Goal: Task Accomplishment & Management: Complete application form

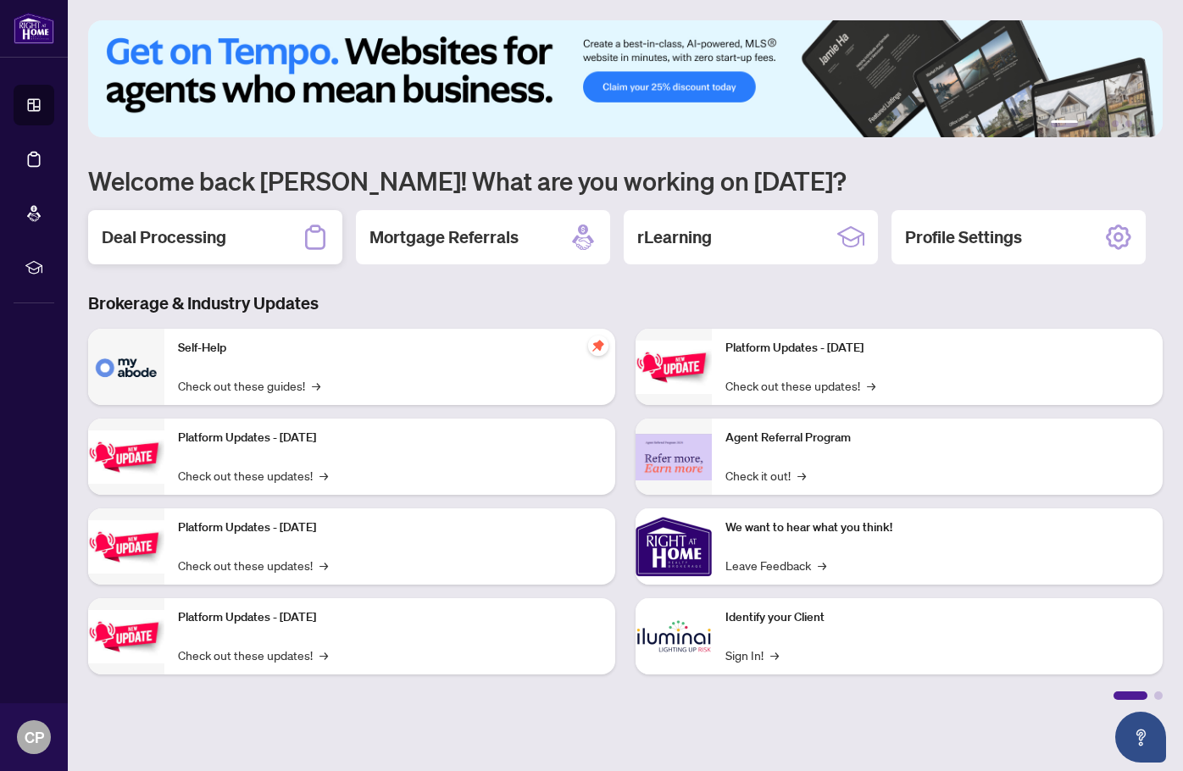
click at [202, 241] on h2 "Deal Processing" at bounding box center [164, 237] width 125 height 24
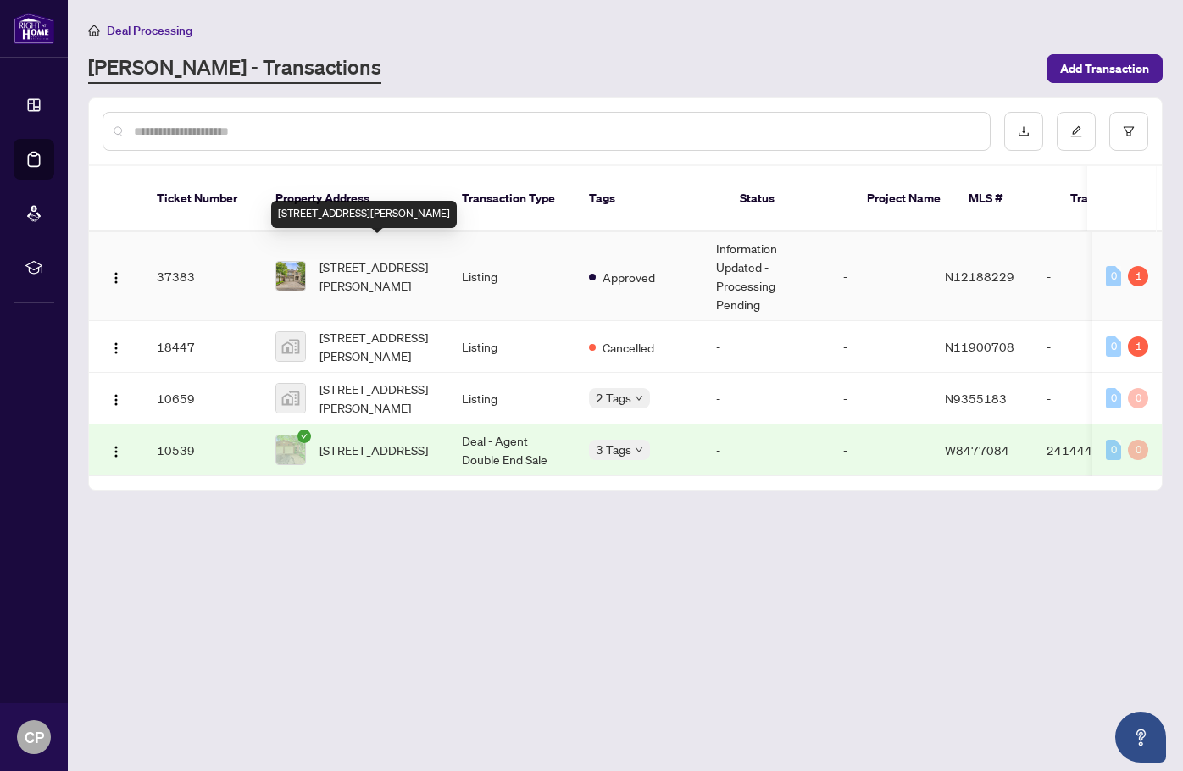
click at [343, 261] on span "[STREET_ADDRESS][PERSON_NAME]" at bounding box center [376, 276] width 115 height 37
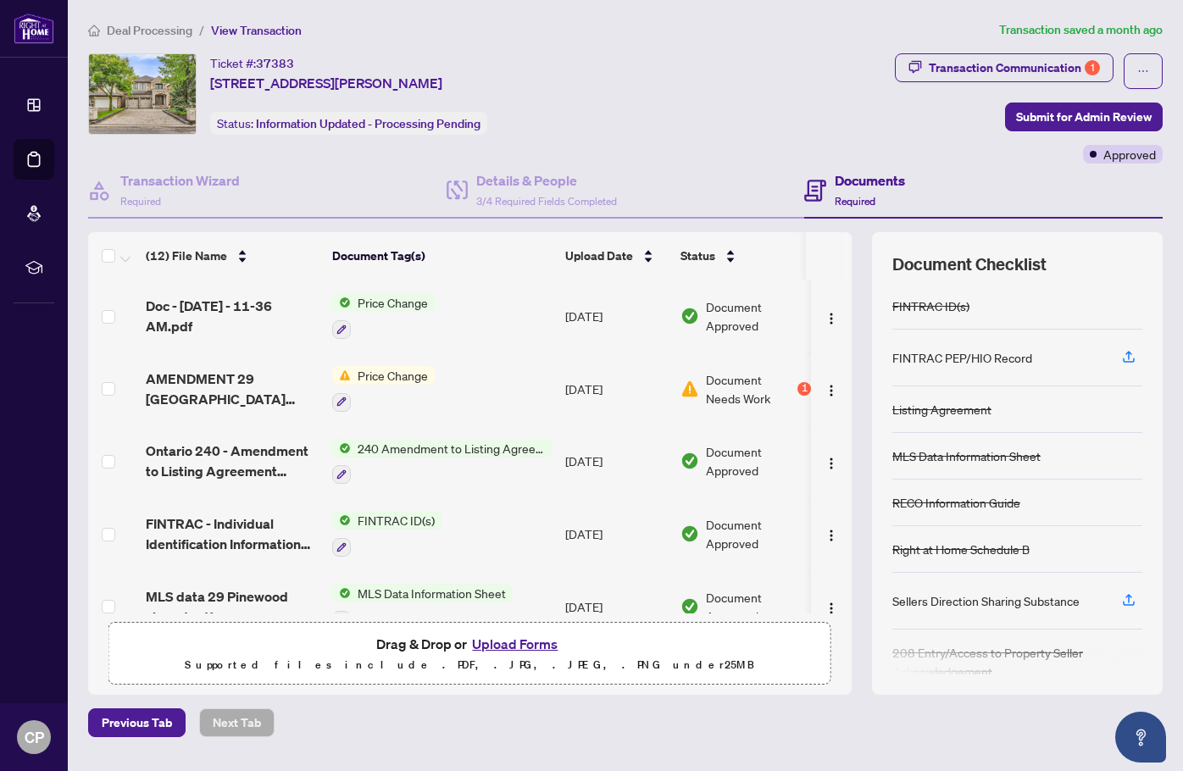
click at [517, 646] on button "Upload Forms" at bounding box center [515, 644] width 96 height 22
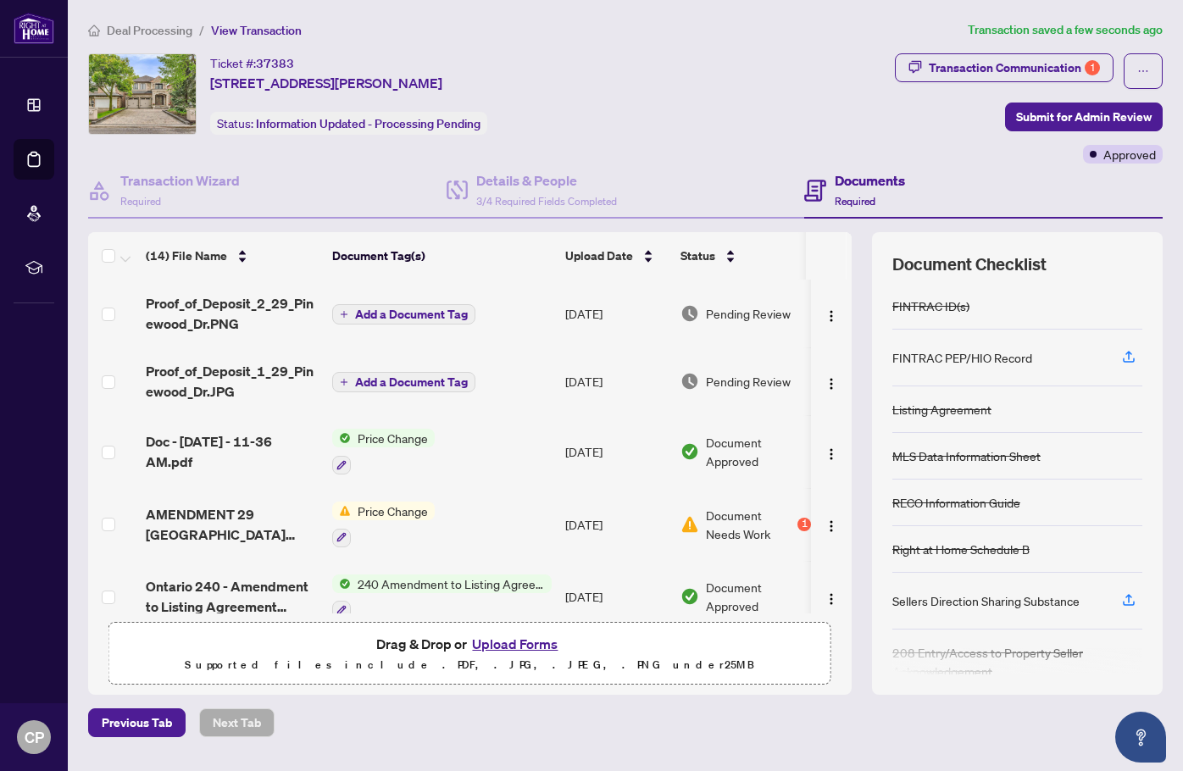
click at [431, 313] on span "Add a Document Tag" at bounding box center [411, 314] width 113 height 12
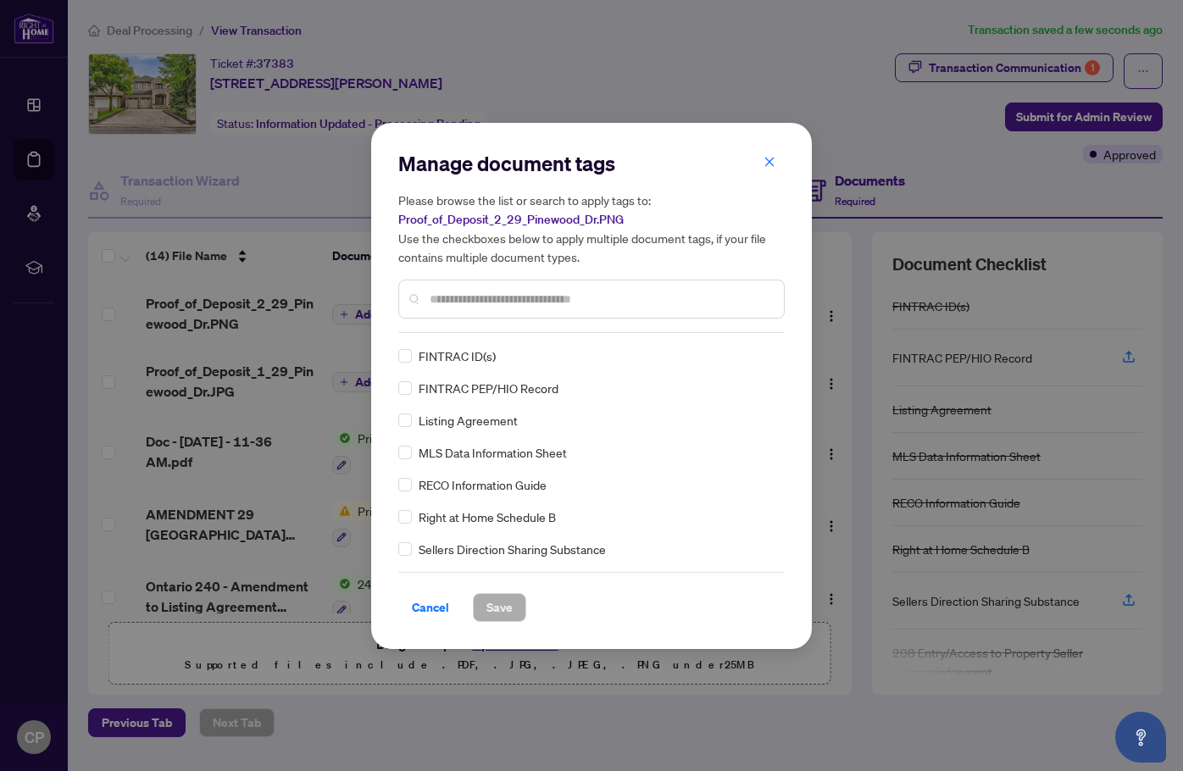
click at [460, 334] on div "Manage document tags Please browse the list or search to apply tags to: Proof_o…" at bounding box center [591, 386] width 386 height 472
type input "*******"
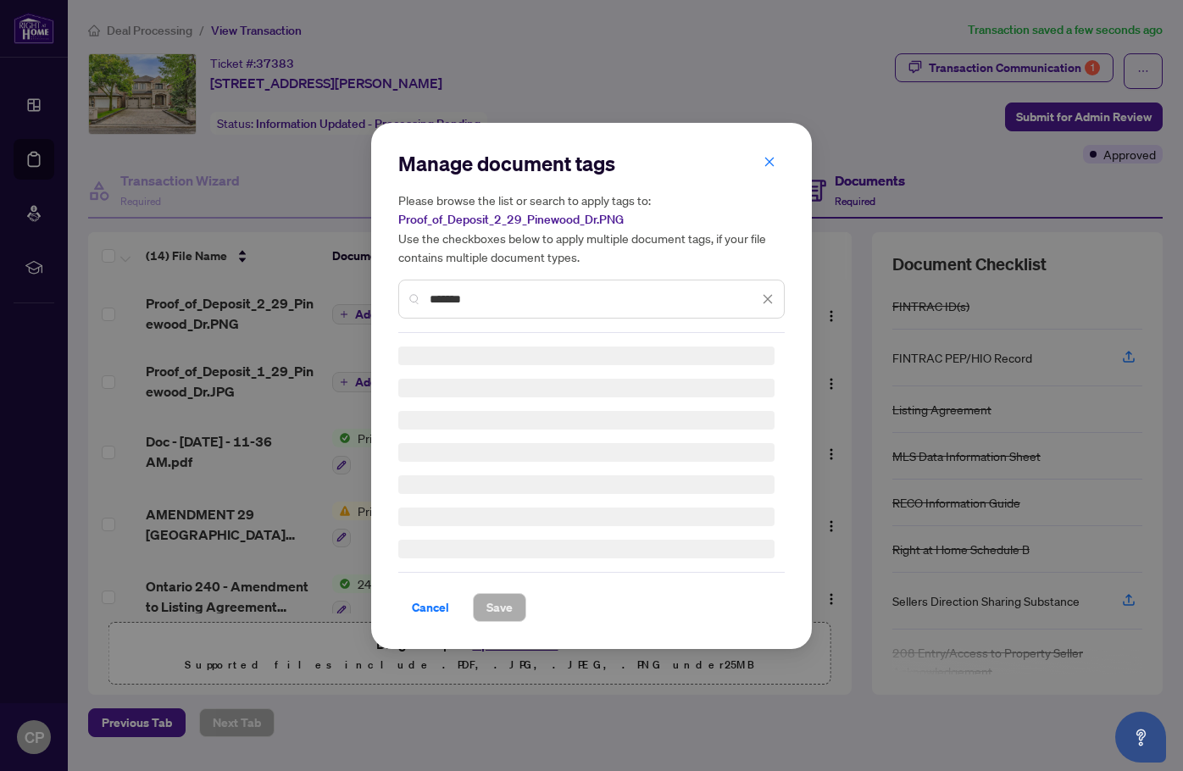
click at [405, 452] on h3 at bounding box center [586, 452] width 376 height 19
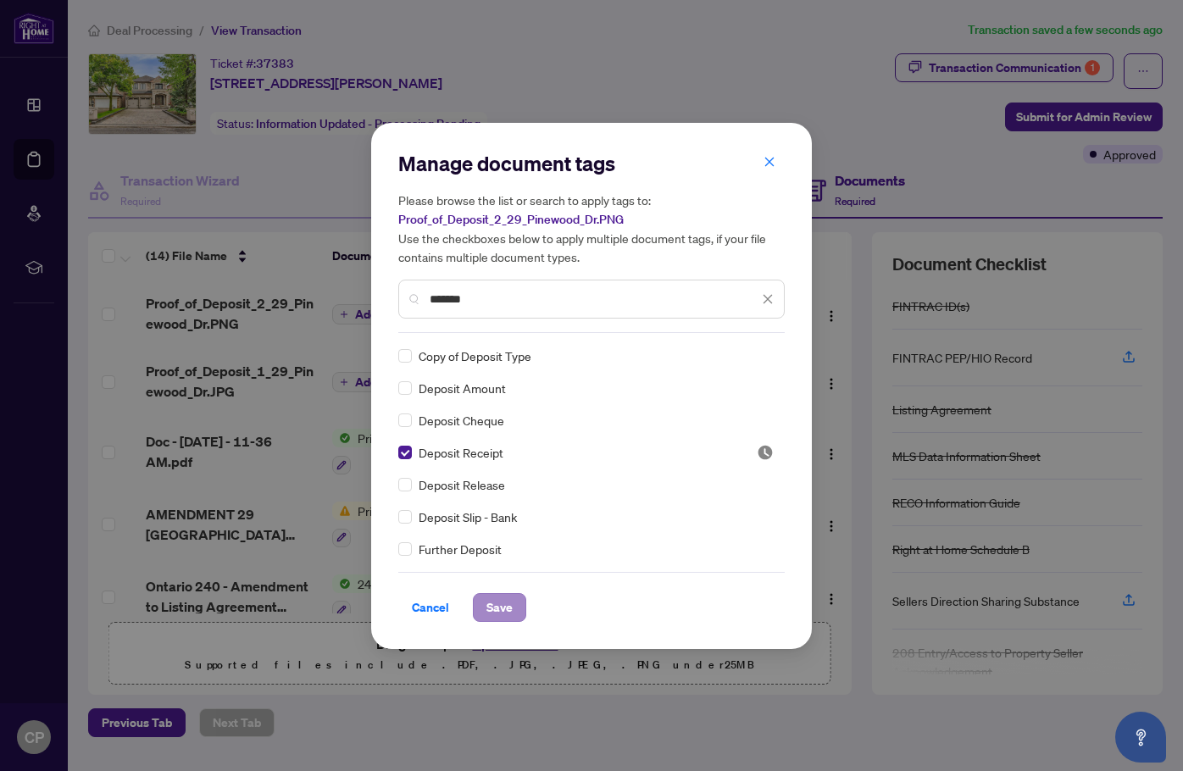
click at [507, 608] on span "Save" at bounding box center [499, 607] width 26 height 27
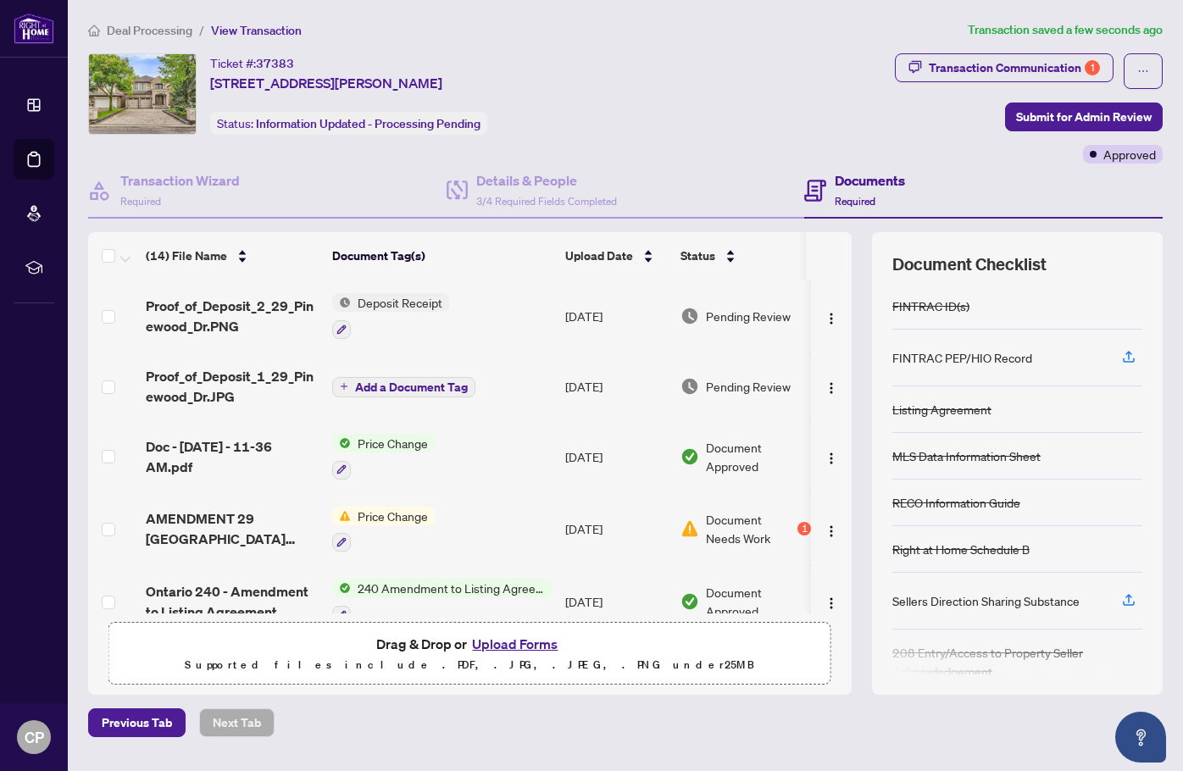
click at [523, 648] on button "Upload Forms" at bounding box center [515, 644] width 96 height 22
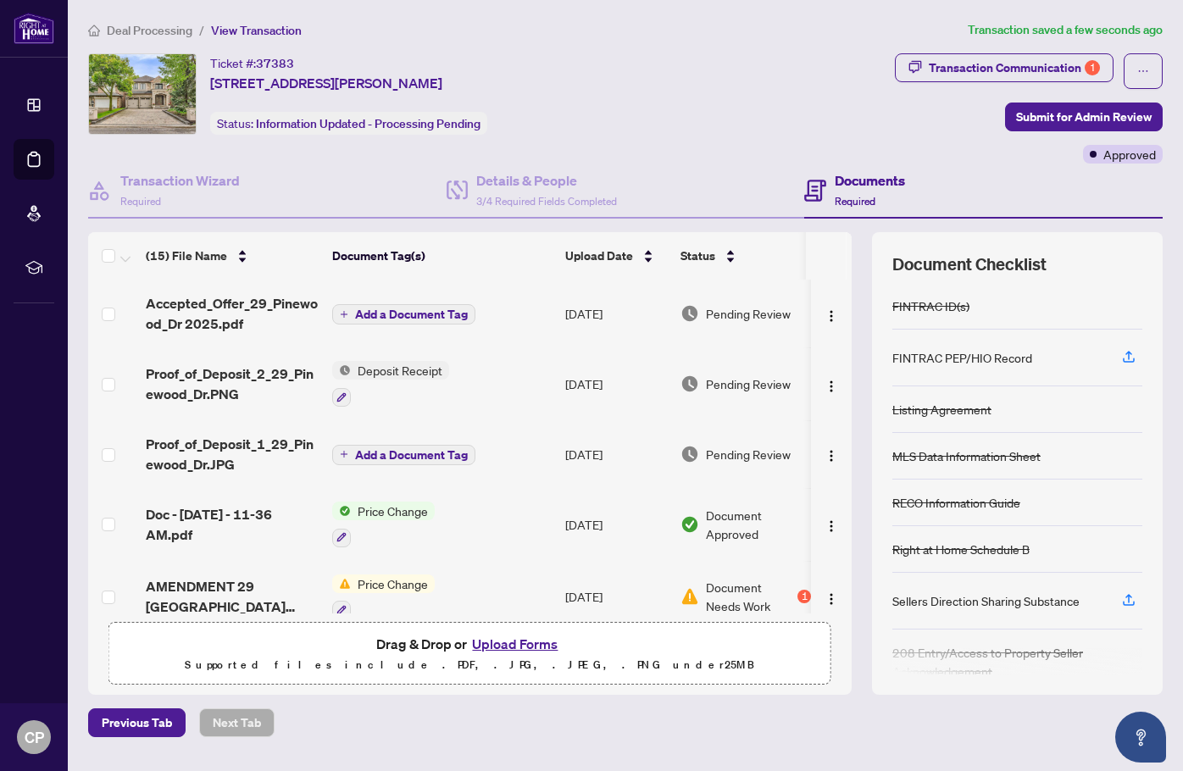
click at [384, 315] on span "Add a Document Tag" at bounding box center [411, 314] width 113 height 12
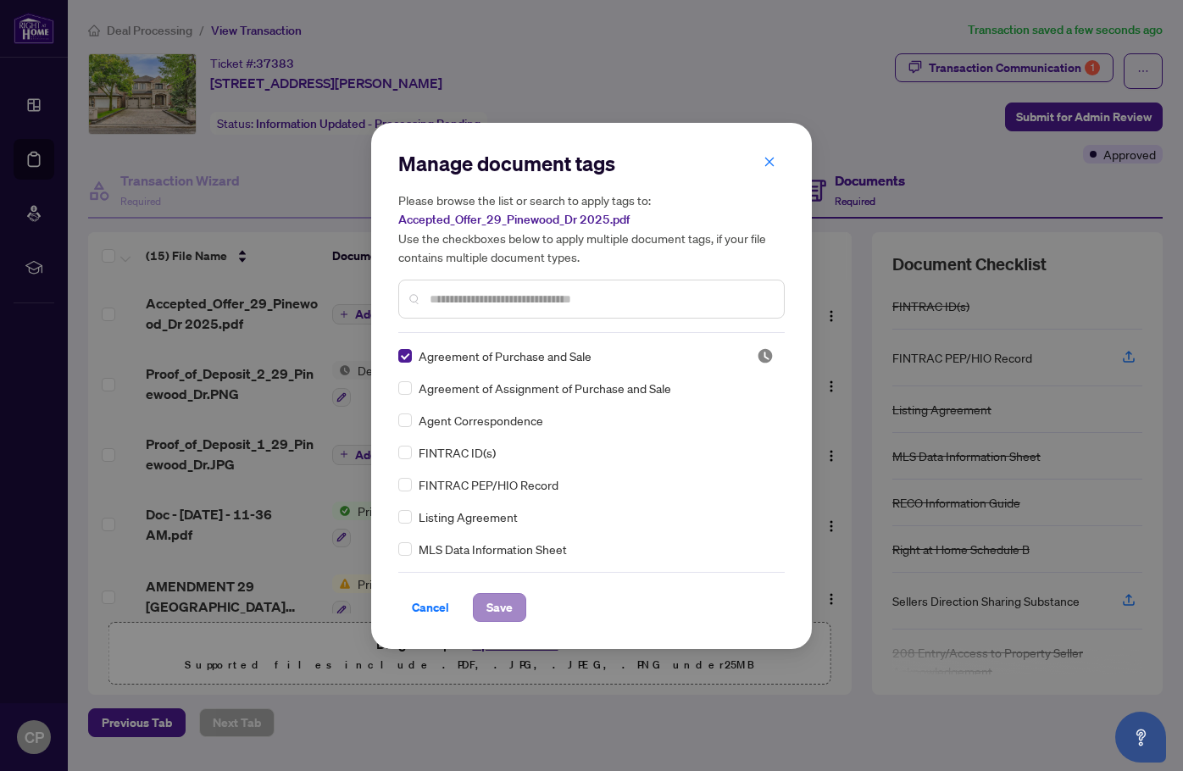
click at [496, 607] on span "Save" at bounding box center [499, 607] width 26 height 27
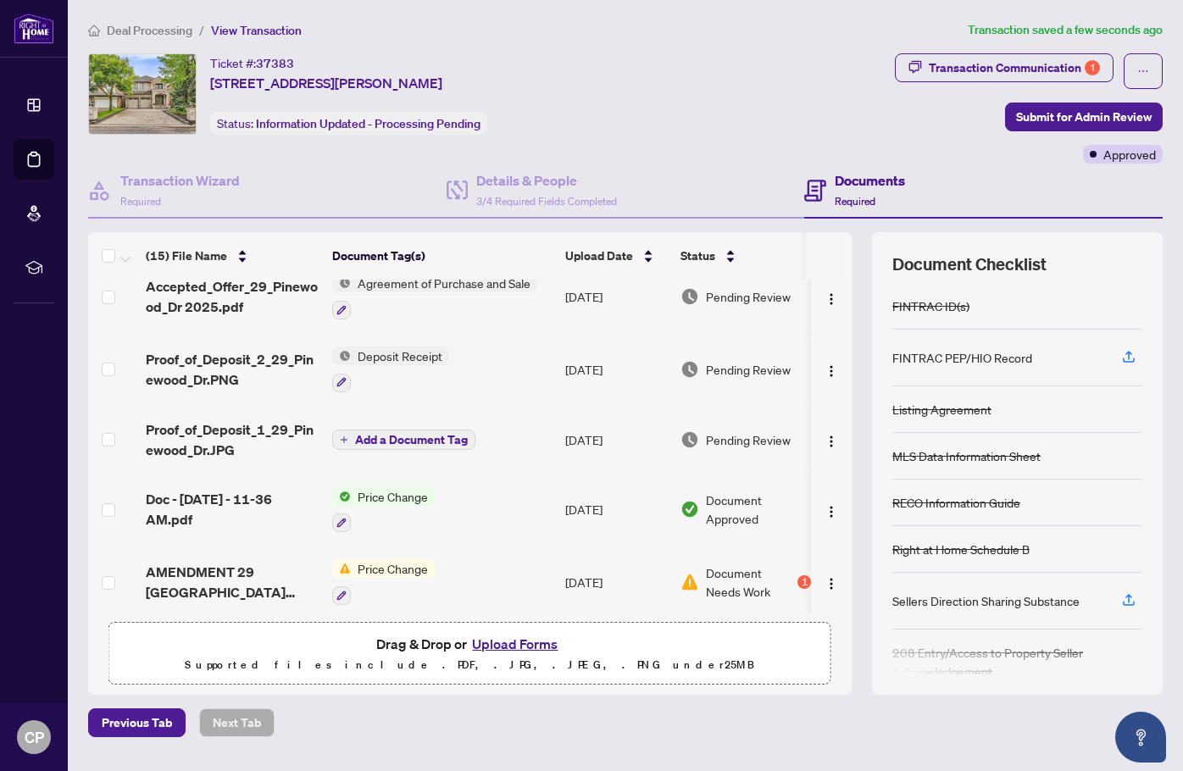
scroll to position [21, 0]
click at [438, 435] on span "Add a Document Tag" at bounding box center [411, 438] width 113 height 12
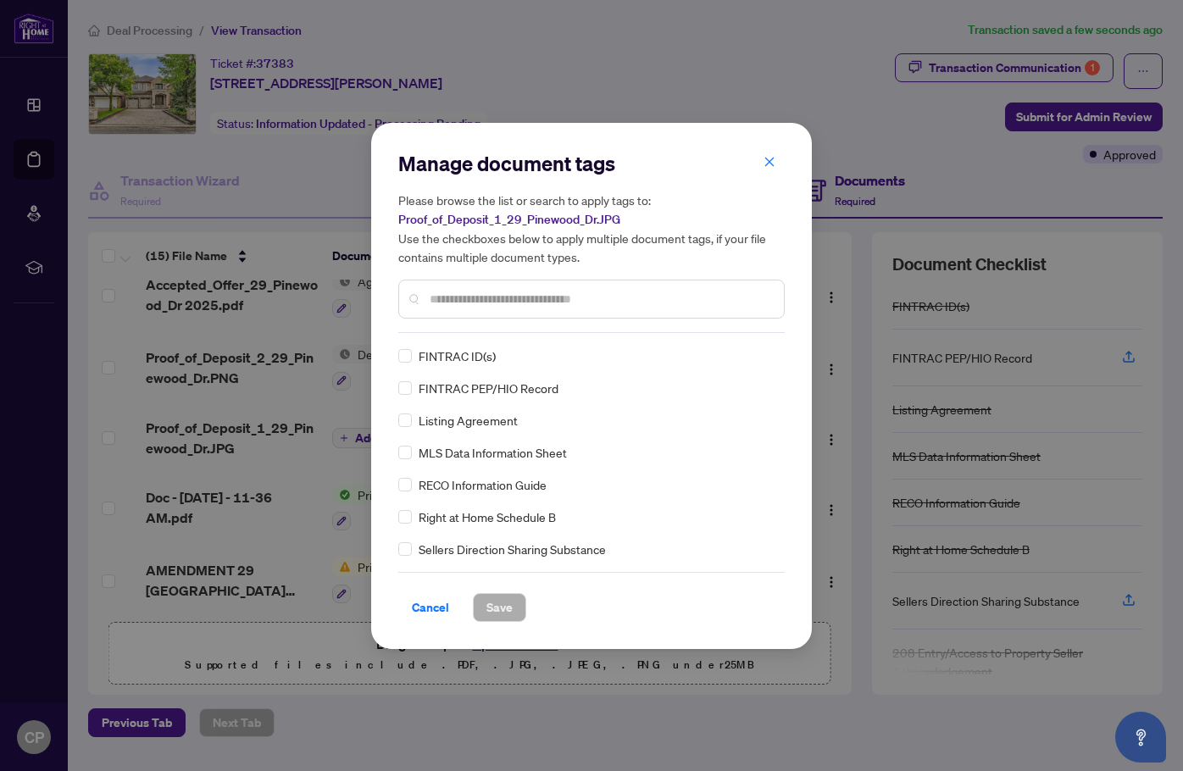
click at [452, 302] on input "text" at bounding box center [600, 299] width 341 height 19
type input "*******"
click at [496, 612] on span "Save" at bounding box center [499, 607] width 26 height 27
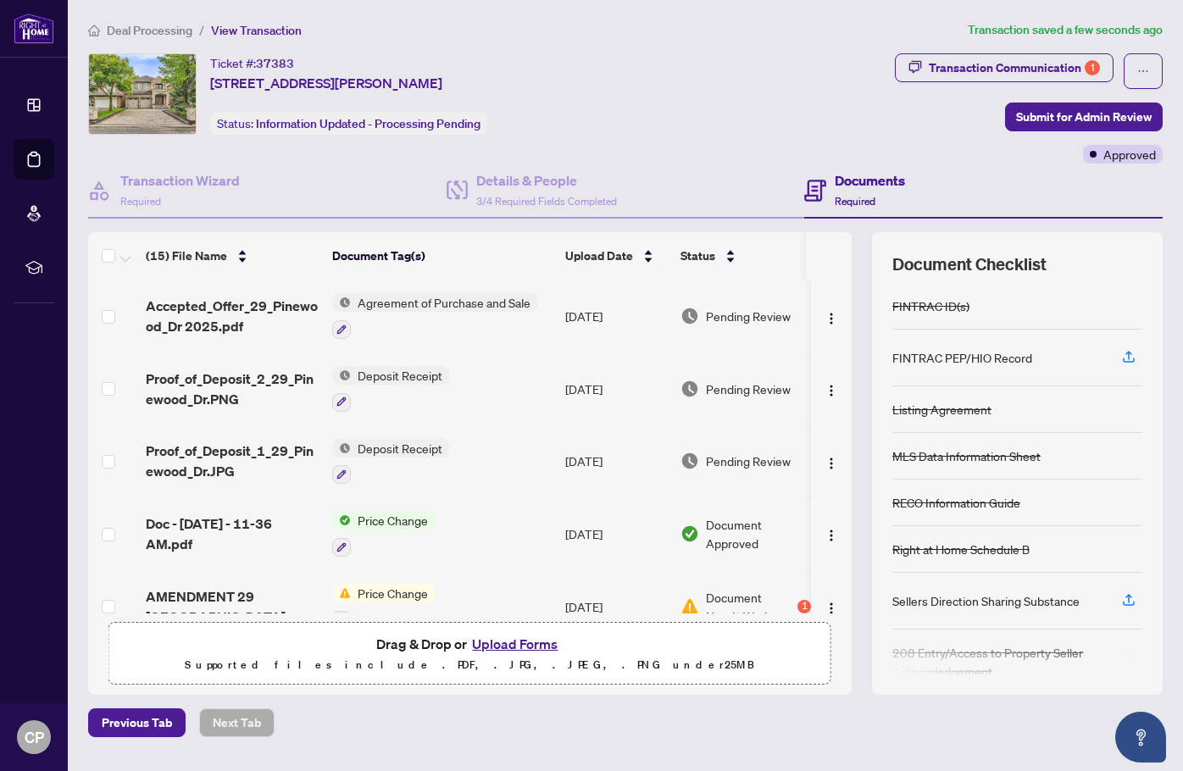
scroll to position [0, 0]
click at [1045, 112] on span "Submit for Admin Review" at bounding box center [1084, 116] width 136 height 27
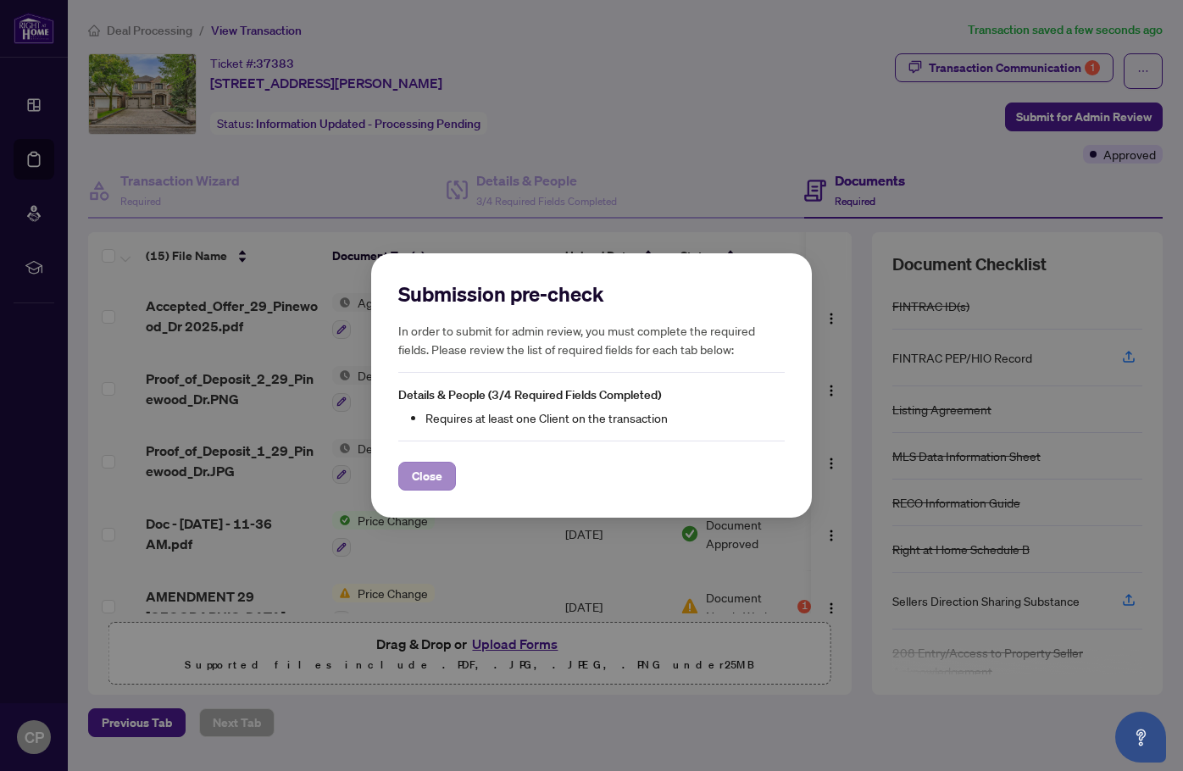
click at [429, 471] on span "Close" at bounding box center [427, 476] width 30 height 27
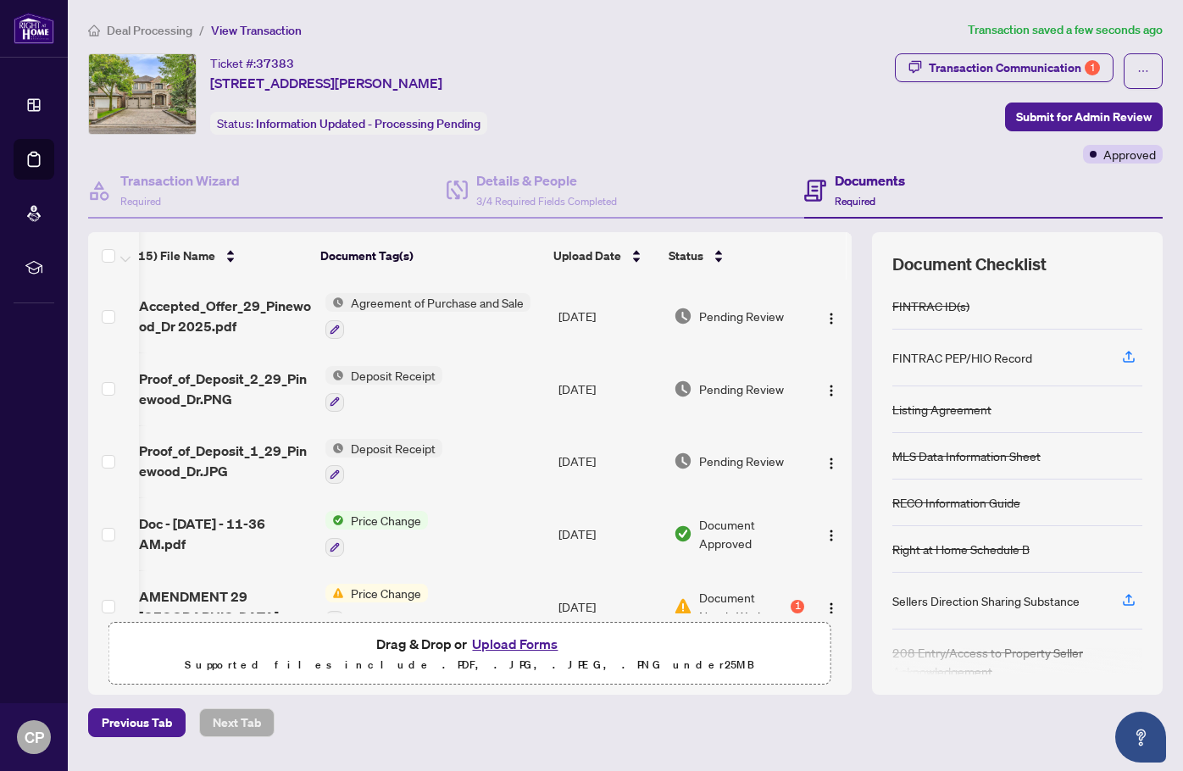
scroll to position [0, 12]
click at [829, 317] on img "button" at bounding box center [831, 319] width 14 height 14
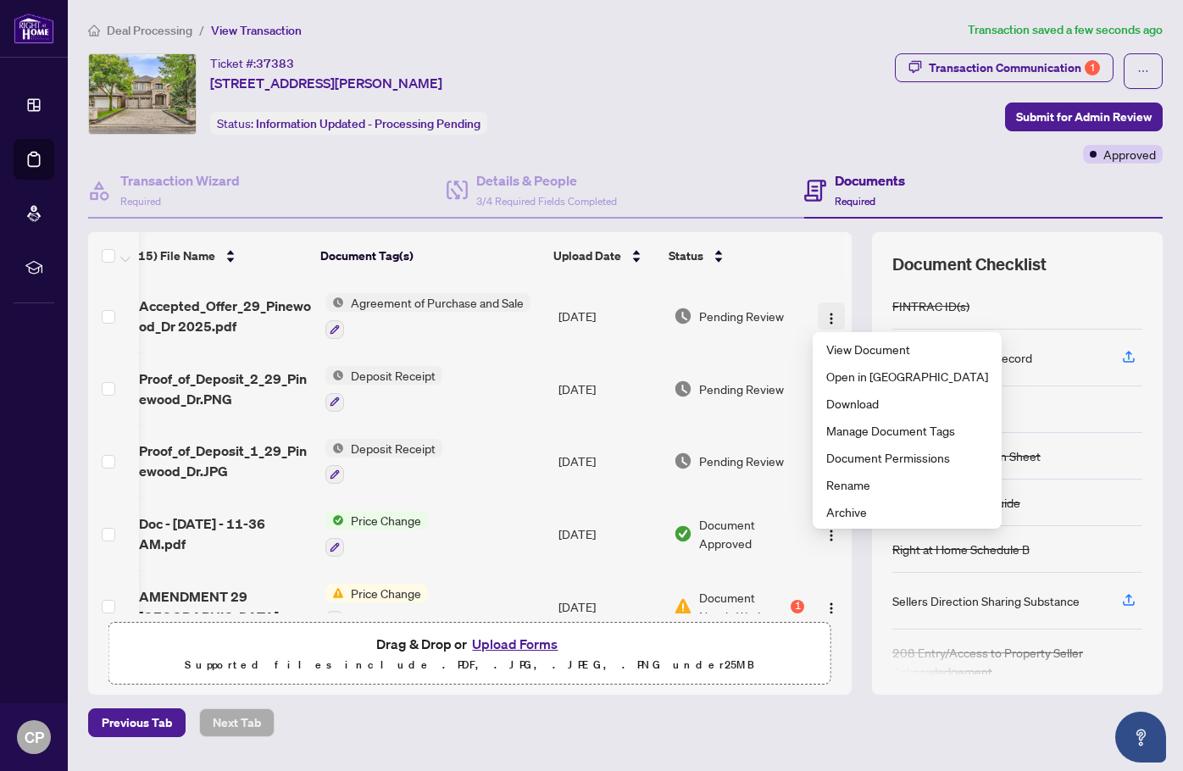
click at [829, 317] on img "button" at bounding box center [831, 319] width 14 height 14
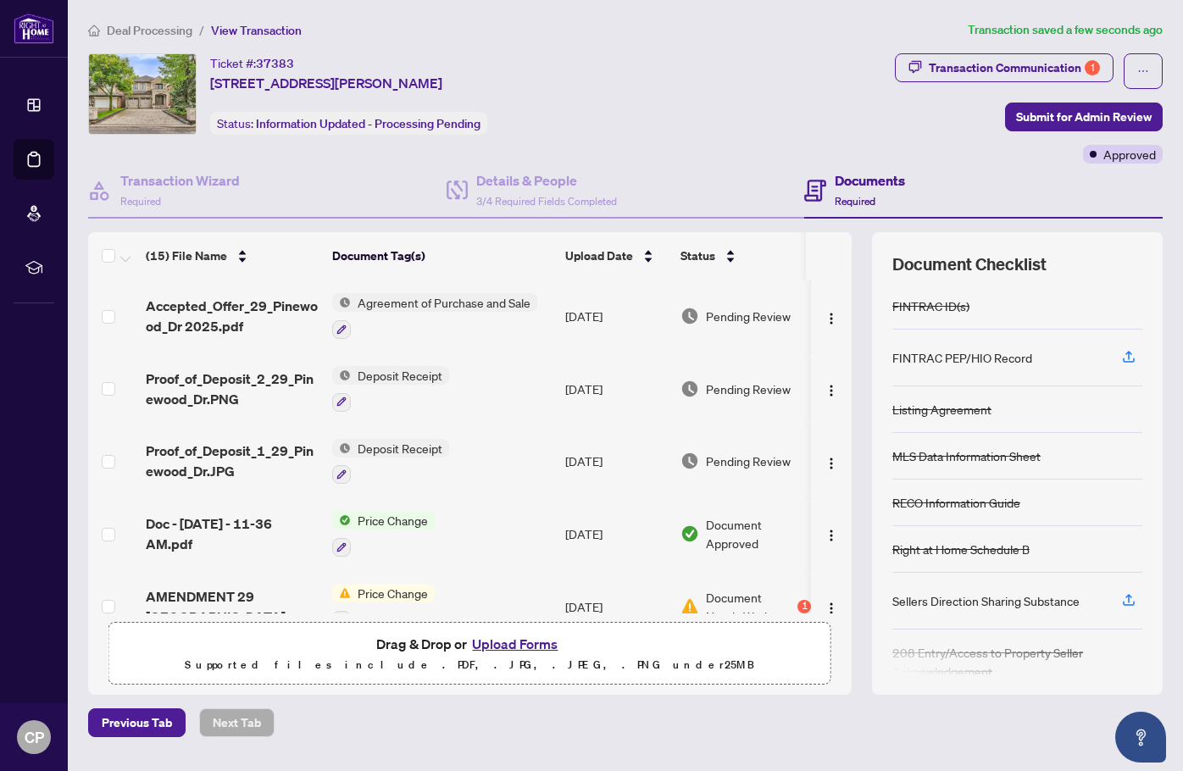
scroll to position [0, 0]
click at [1029, 60] on div "Transaction Communication 1" at bounding box center [1014, 67] width 171 height 27
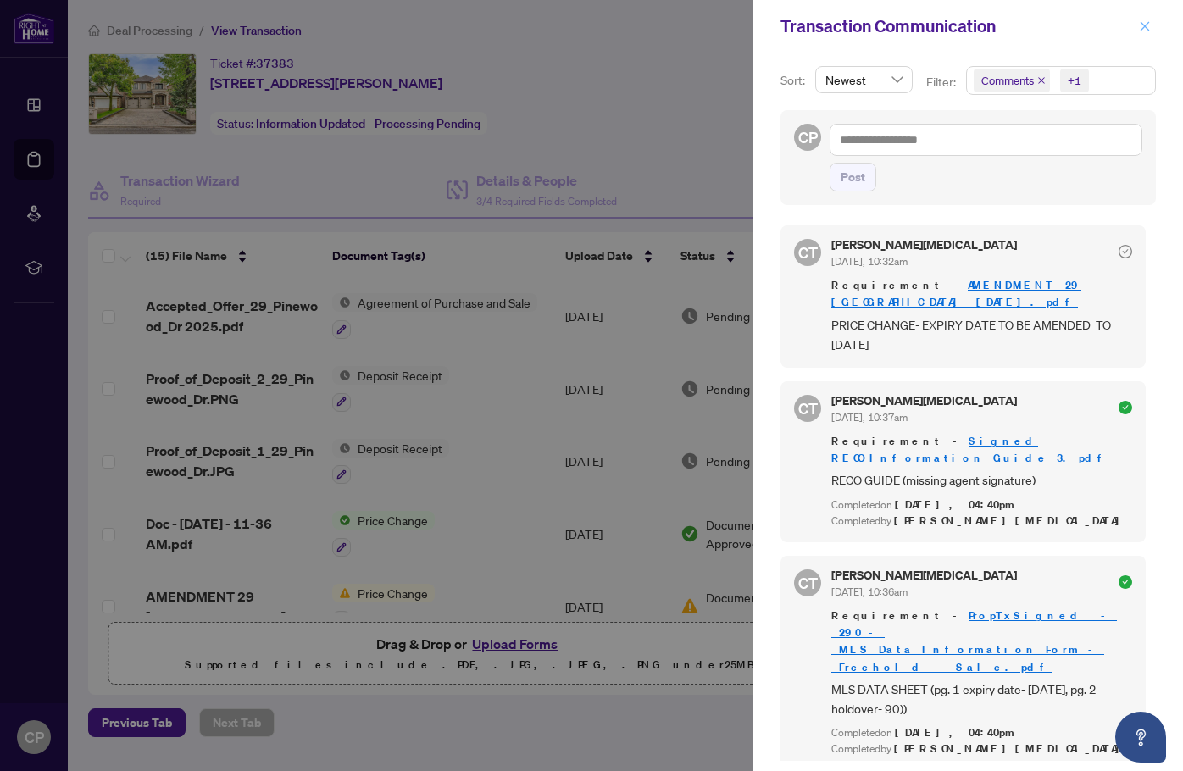
click at [1145, 28] on icon "close" at bounding box center [1145, 26] width 12 height 12
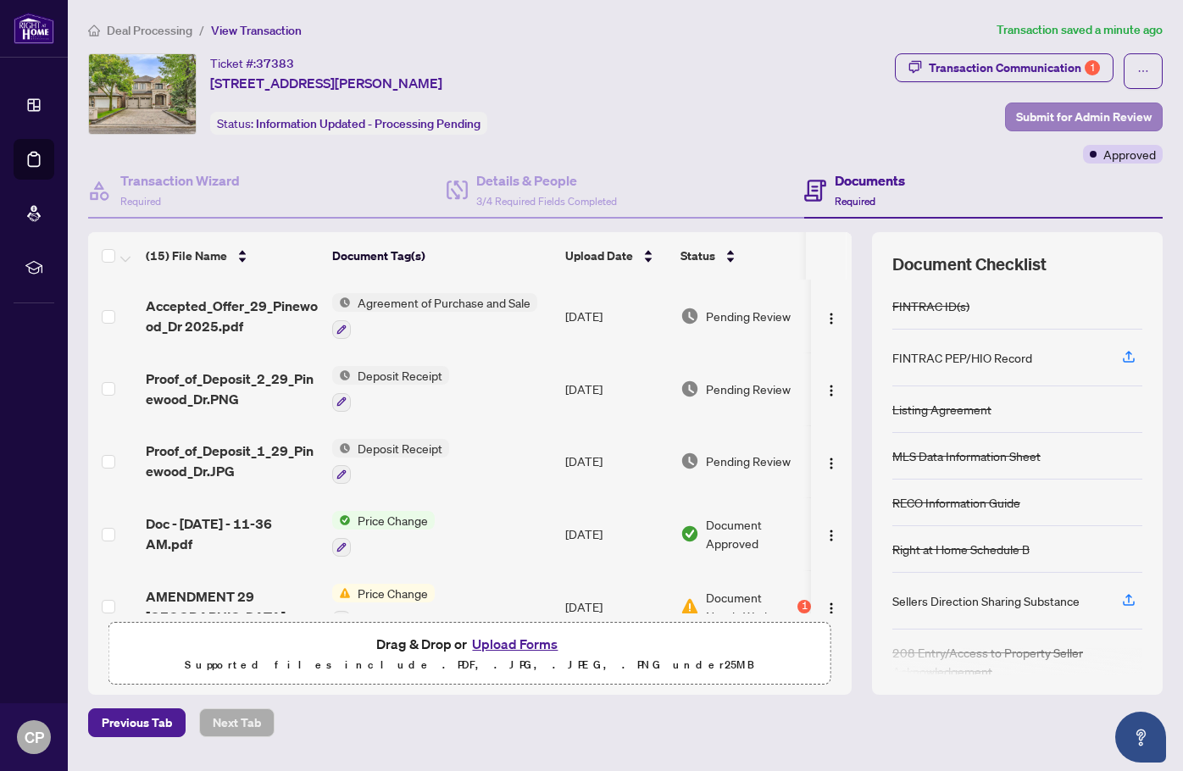
click at [1038, 119] on span "Submit for Admin Review" at bounding box center [1084, 116] width 136 height 27
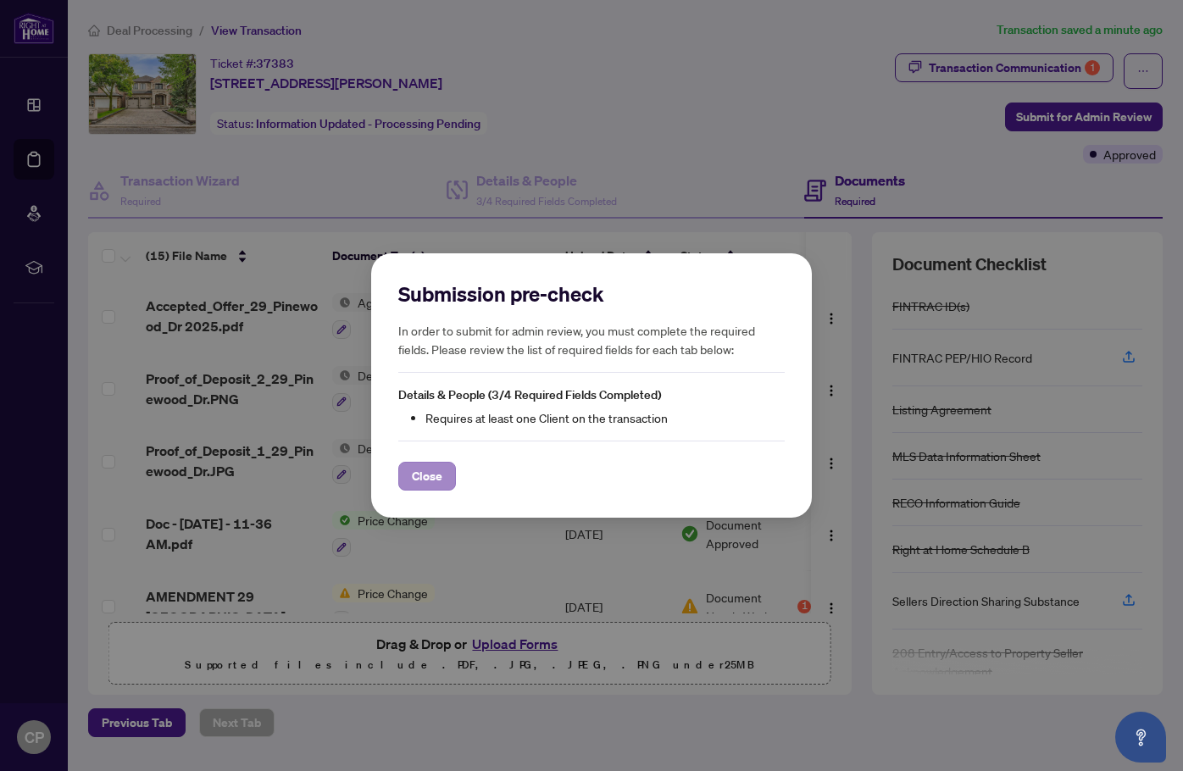
click at [441, 471] on span "Close" at bounding box center [427, 476] width 30 height 27
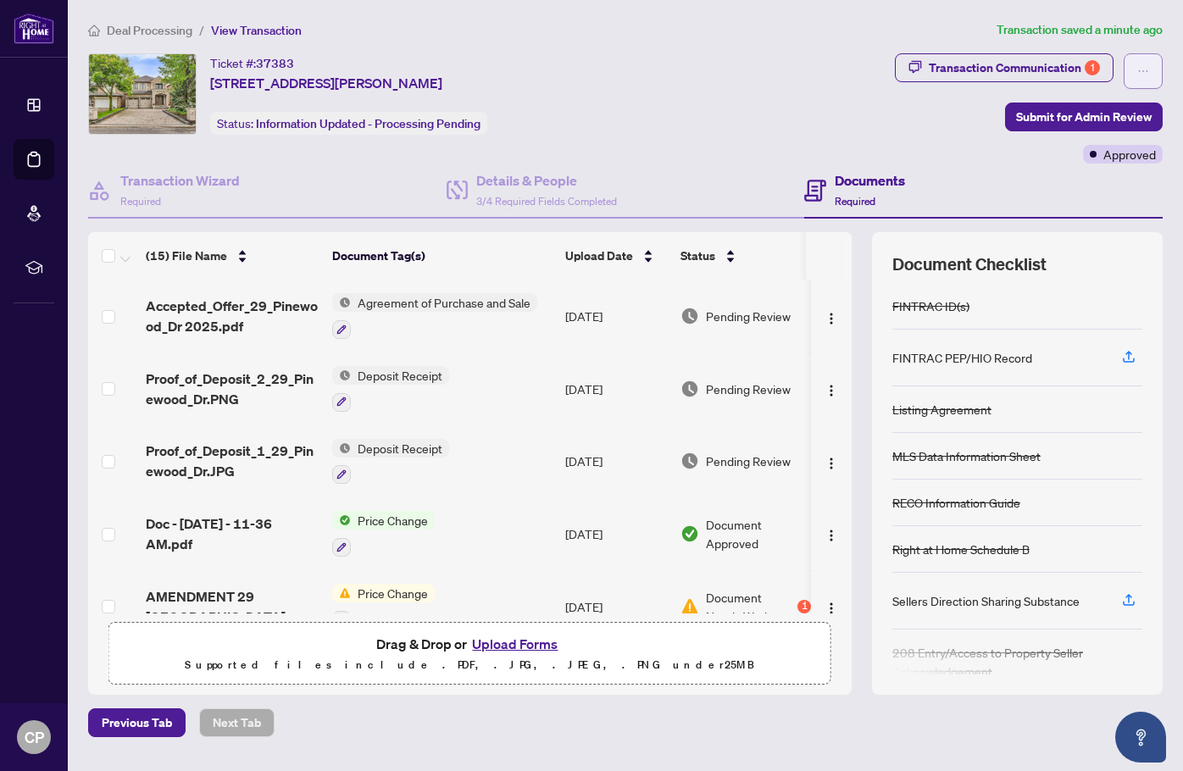
click at [1144, 71] on icon "ellipsis" at bounding box center [1143, 71] width 12 height 12
click at [934, 141] on div "Transaction Communication 1 Submit for Admin Review Approved" at bounding box center [1029, 108] width 268 height 110
click at [951, 71] on div "Transaction Communication 1" at bounding box center [1014, 67] width 171 height 27
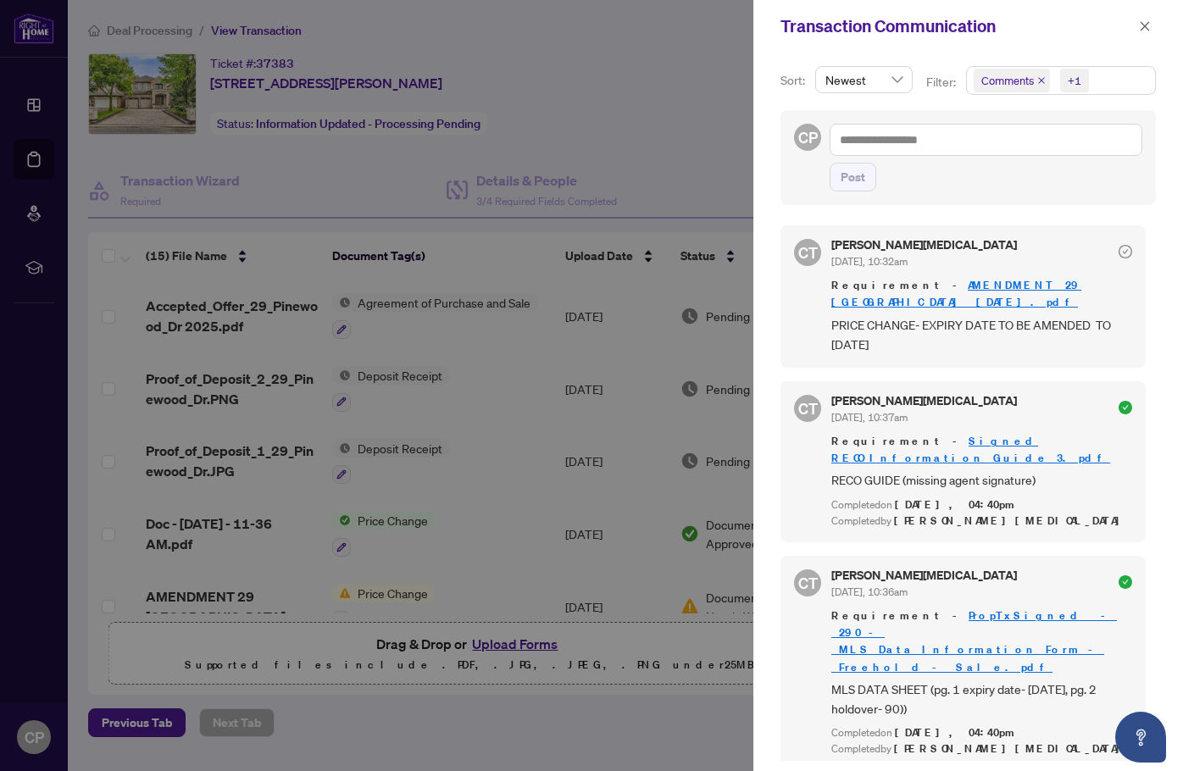
click at [970, 282] on link "AMENDMENT 29 [GEOGRAPHIC_DATA] [DATE].pdf" at bounding box center [956, 293] width 250 height 31
